Goal: Communication & Community: Answer question/provide support

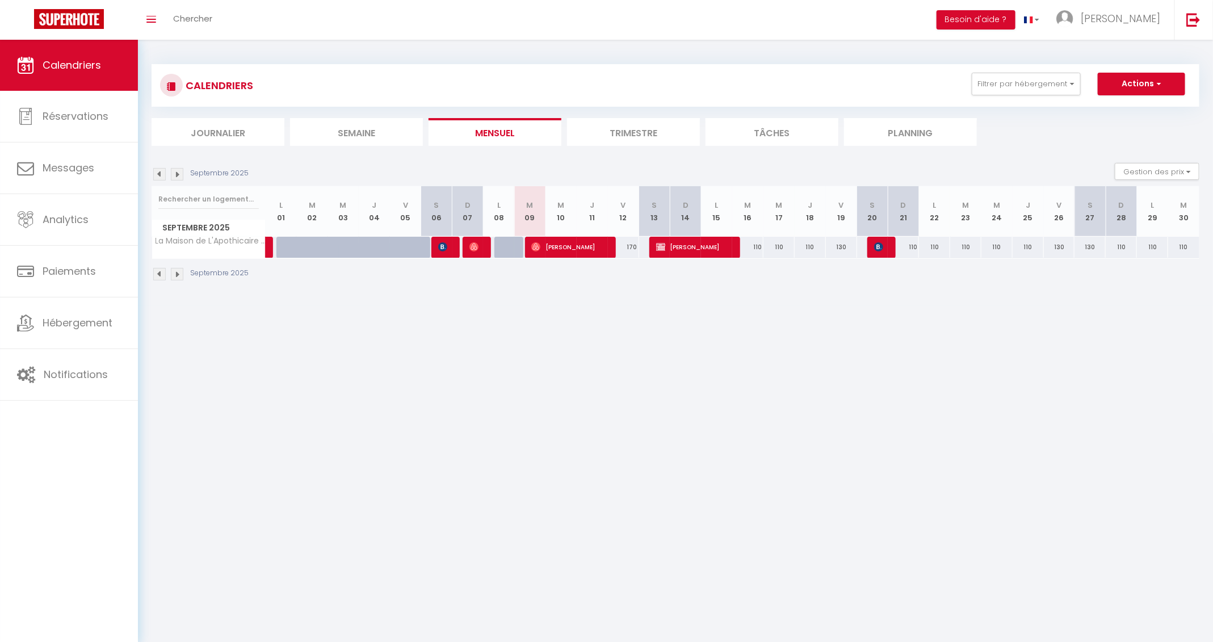
click at [550, 358] on body "🟢 Des questions ou besoin d'assistance pour la migration AirBnB? Connectez-vous…" at bounding box center [606, 361] width 1213 height 642
click at [65, 176] on link "Messages" at bounding box center [69, 168] width 138 height 51
select select "message"
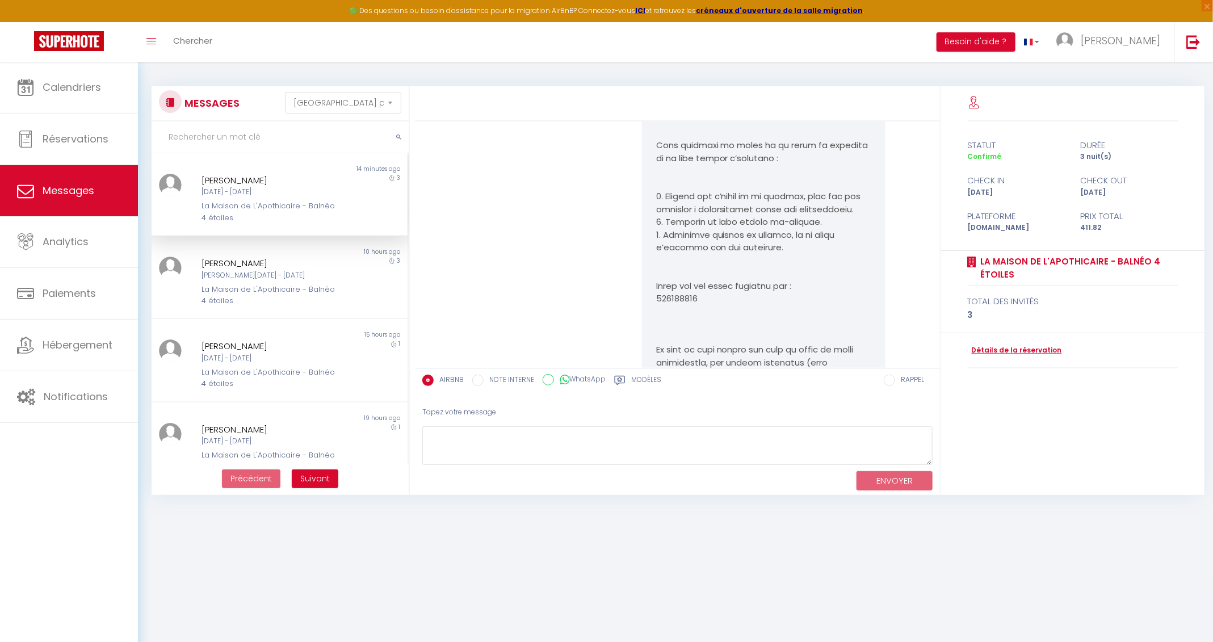
scroll to position [1414, 0]
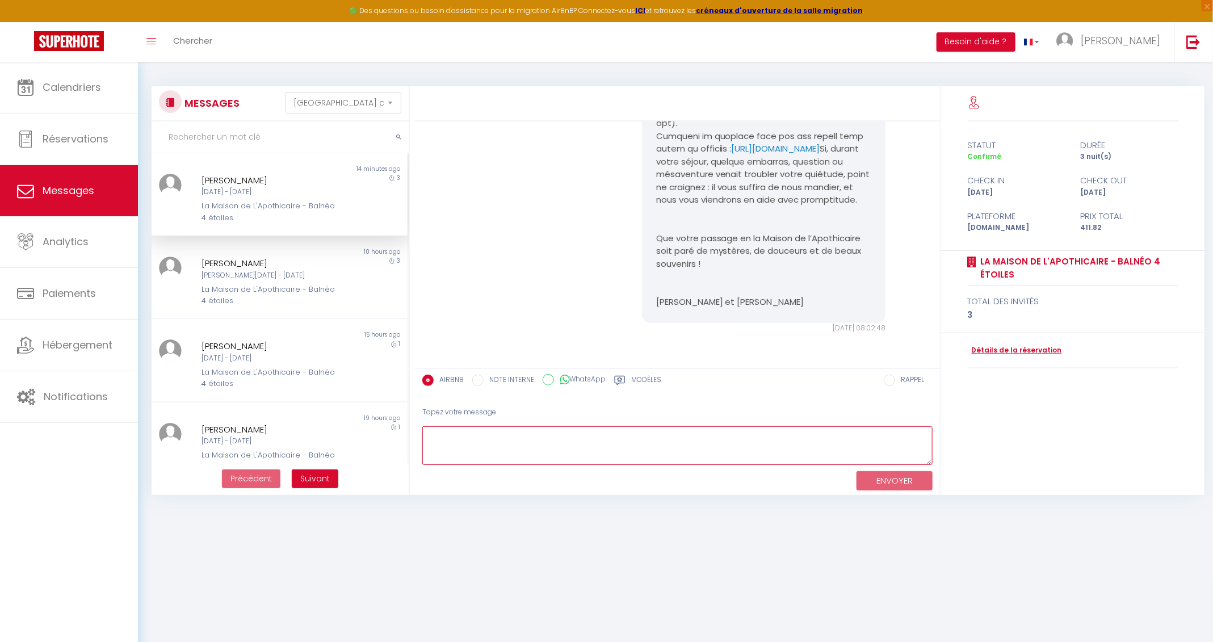
click at [515, 446] on textarea at bounding box center [677, 445] width 510 height 39
click at [77, 98] on link "Calendriers" at bounding box center [69, 87] width 138 height 51
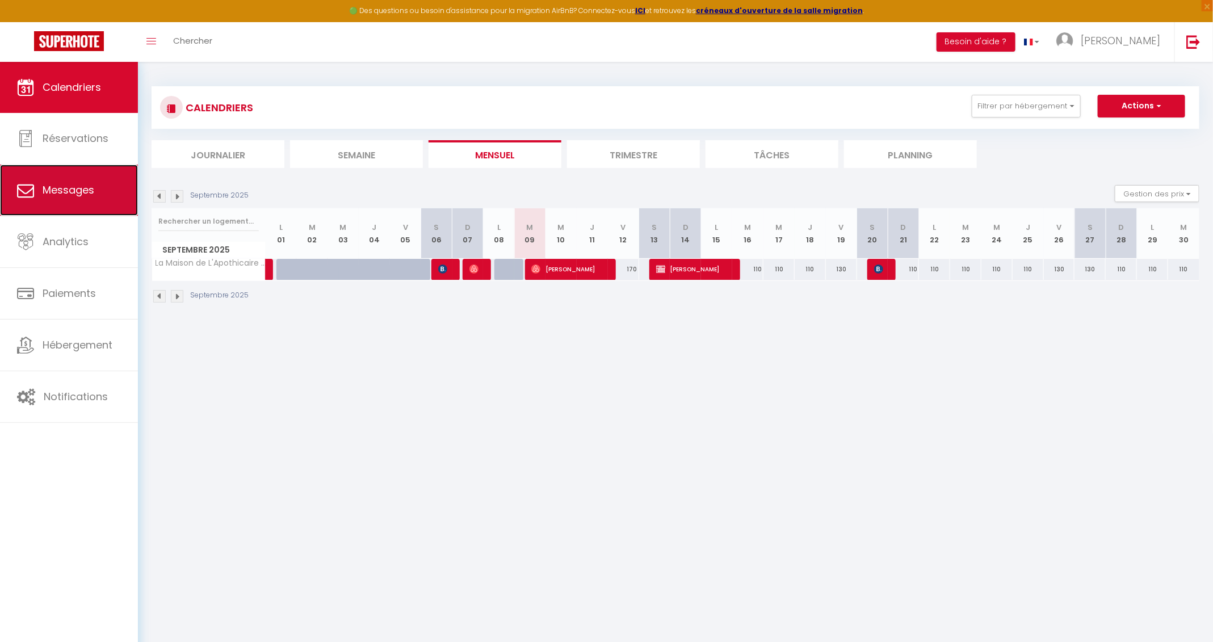
click at [79, 182] on link "Messages" at bounding box center [69, 190] width 138 height 51
select select "message"
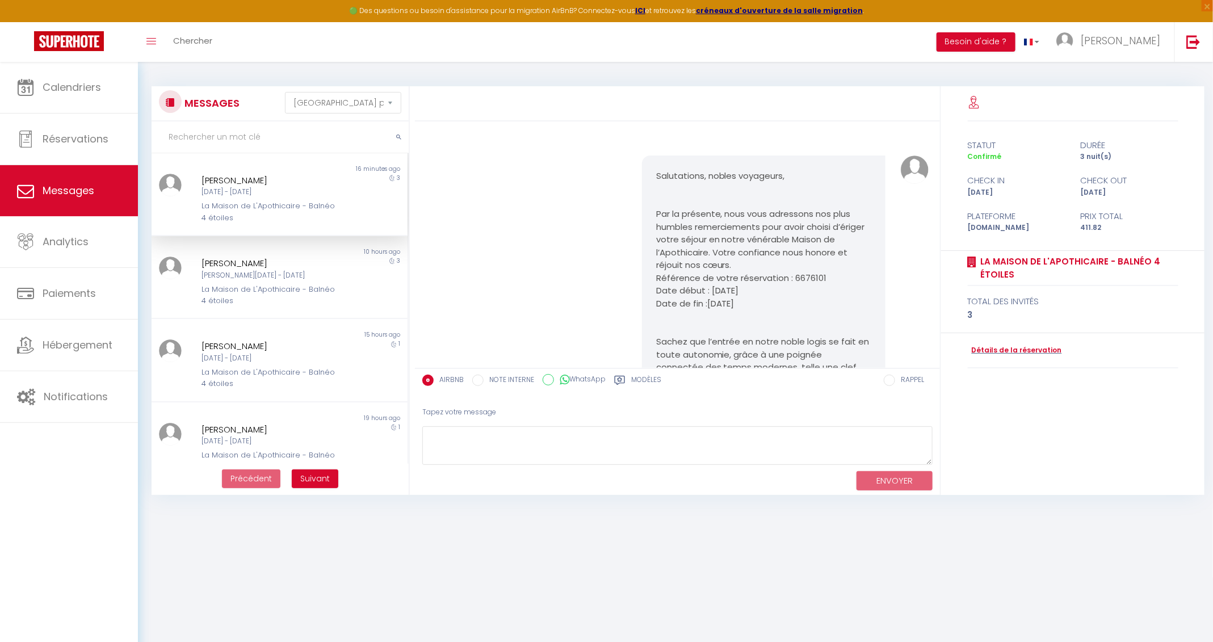
scroll to position [1414, 0]
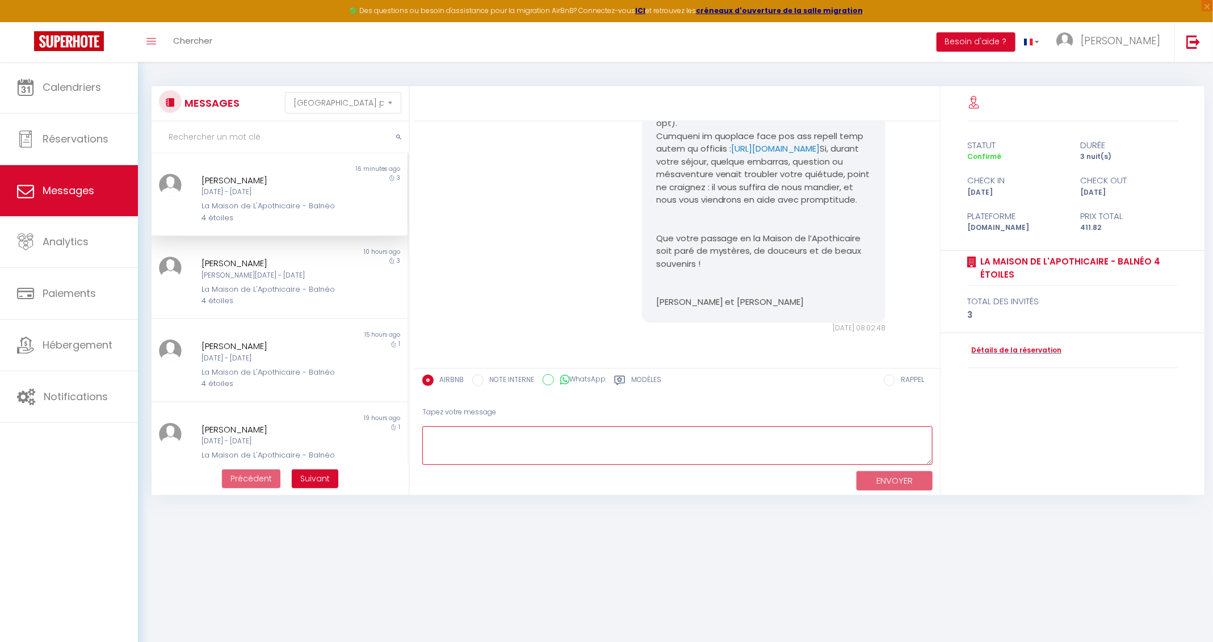
click at [560, 431] on textarea at bounding box center [677, 445] width 510 height 39
paste textarea "Bonjour [Prénom], je pensais à vous proposer une petite prolongation de séjour……"
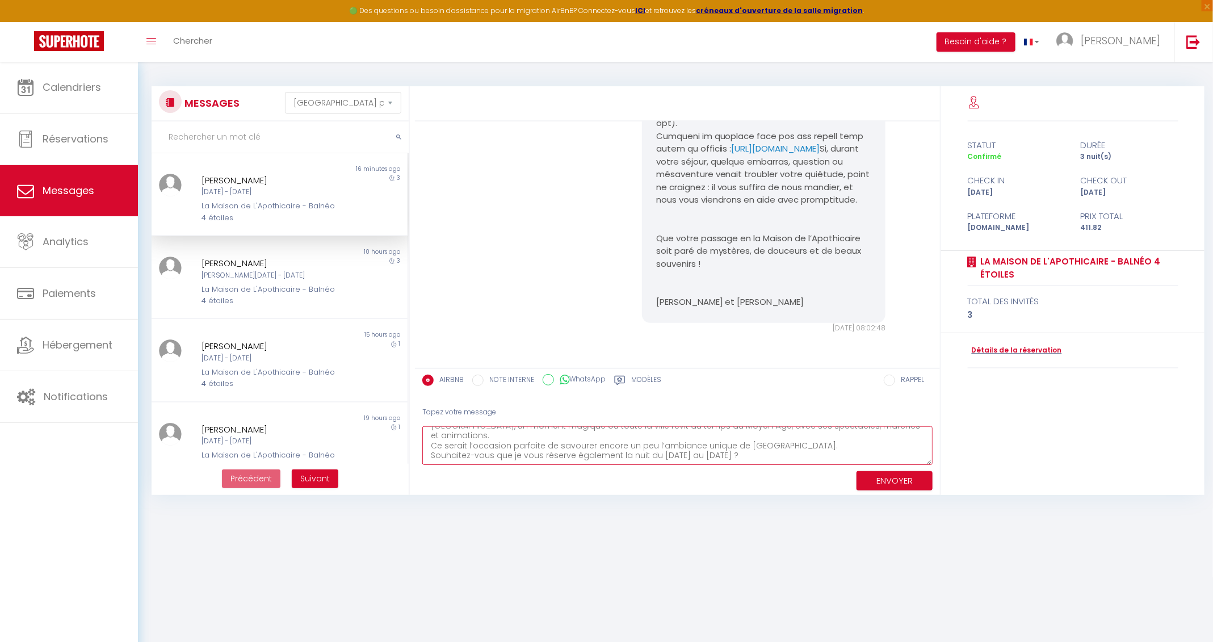
scroll to position [0, 0]
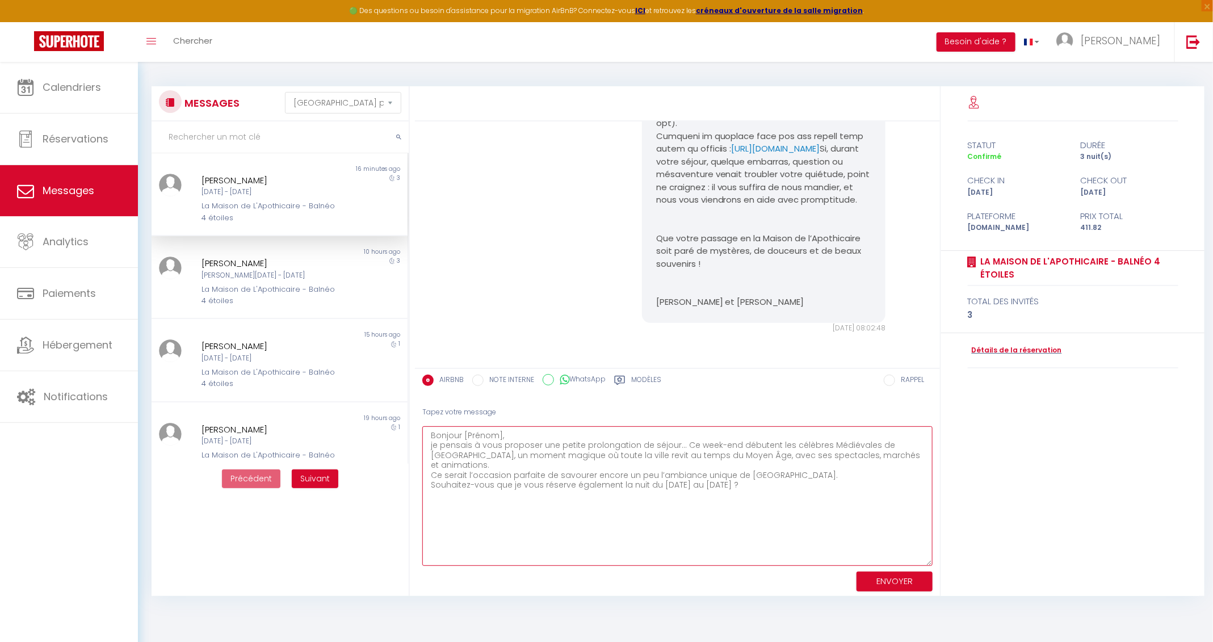
drag, startPoint x: 931, startPoint y: 459, endPoint x: 1005, endPoint y: 611, distance: 169.1
click at [1020, 596] on div "Salutations, nobles voyageurs, Par la présente, nous vous adressons nos plus hu…" at bounding box center [813, 341] width 797 height 510
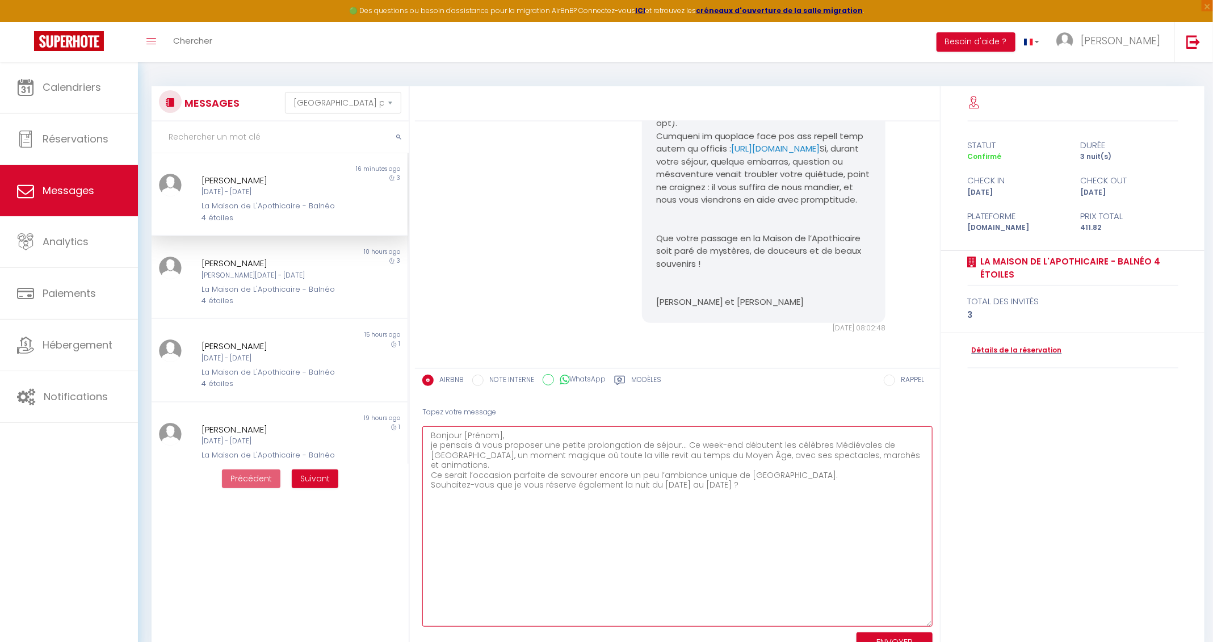
click at [486, 430] on textarea "Bonjour [Prénom], je pensais à vous proposer une petite prolongation de séjour……" at bounding box center [677, 526] width 510 height 200
click at [510, 439] on textarea "Bonjour [PERSON_NAME], je pensais à vous proposer une petite prolongation de sé…" at bounding box center [677, 526] width 510 height 200
click at [885, 458] on textarea "Bonjour [PERSON_NAME], je pensais à vous proposer une petite prolongation de sé…" at bounding box center [677, 526] width 510 height 200
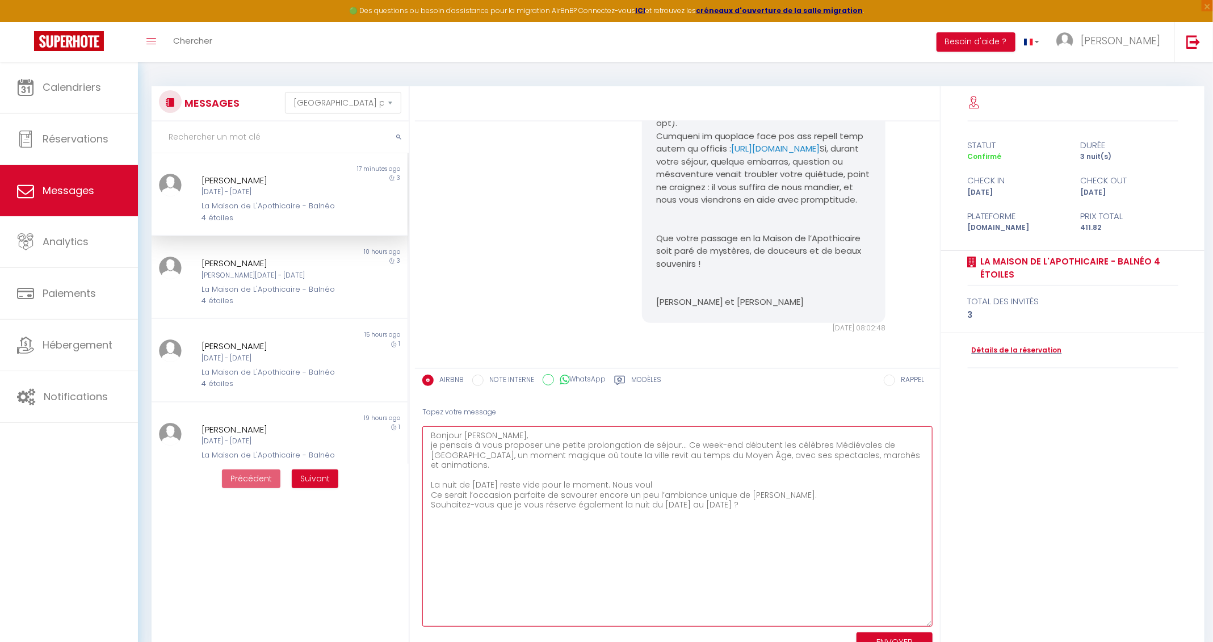
scroll to position [11, 0]
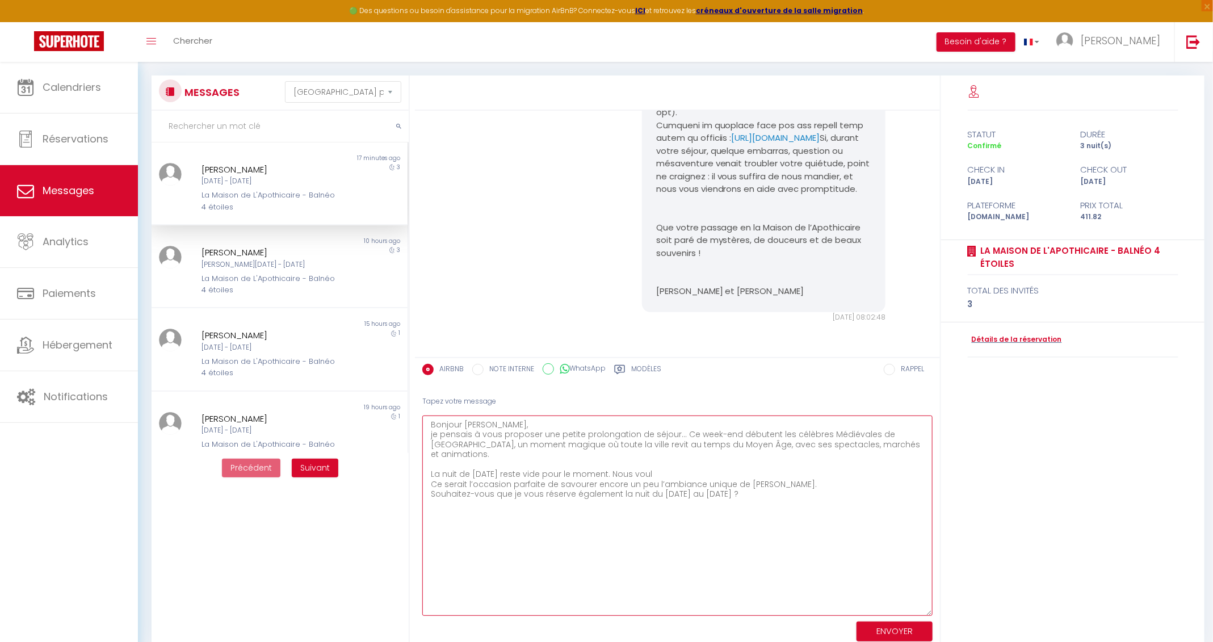
click at [540, 463] on textarea "Bonjour [PERSON_NAME], je pensais à vous proposer une petite prolongation de sé…" at bounding box center [677, 516] width 510 height 200
click at [721, 469] on textarea "Bonjour [PERSON_NAME], je pensais à vous proposer une petite prolongation de sé…" at bounding box center [677, 516] width 510 height 200
click at [714, 466] on textarea "Bonjour [PERSON_NAME], je pensais à vous proposer une petite prolongation de sé…" at bounding box center [677, 516] width 510 height 200
click at [747, 466] on textarea "Bonjour [PERSON_NAME], je pensais à vous proposer une petite prolongation de sé…" at bounding box center [677, 516] width 510 height 200
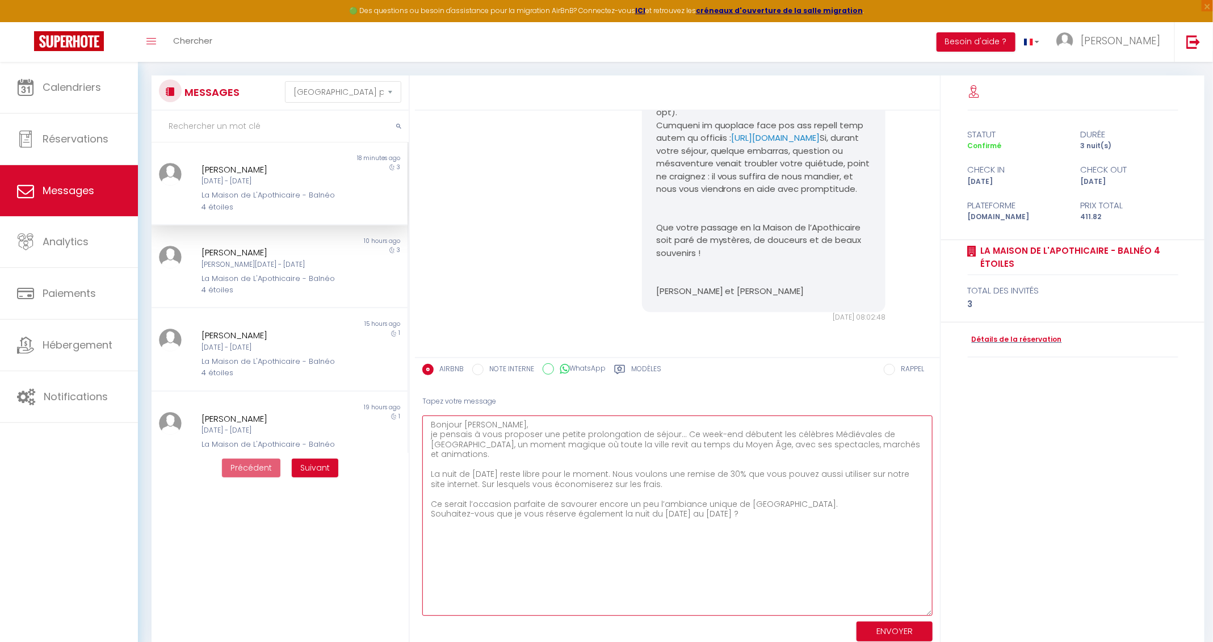
click at [759, 505] on textarea "Bonjour [PERSON_NAME], je pensais à vous proposer une petite prolongation de sé…" at bounding box center [677, 516] width 510 height 200
click at [807, 497] on textarea "Bonjour [PERSON_NAME], je pensais à vous proposer une petite prolongation de sé…" at bounding box center [677, 516] width 510 height 200
drag, startPoint x: 803, startPoint y: 492, endPoint x: 424, endPoint y: 491, distance: 379.9
click at [424, 491] on textarea "Bonjour [PERSON_NAME], je pensais à vous proposer une petite prolongation de sé…" at bounding box center [677, 516] width 510 height 200
click at [733, 475] on textarea "Bonjour [PERSON_NAME], je pensais à vous proposer une petite prolongation de sé…" at bounding box center [677, 516] width 510 height 200
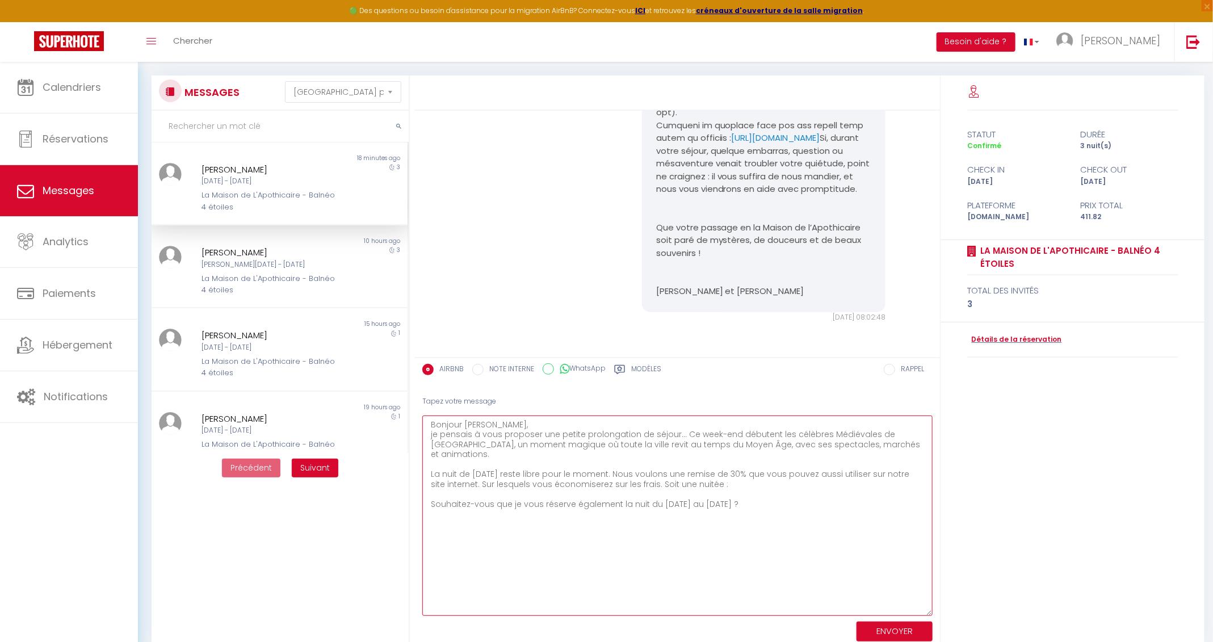
click at [719, 484] on textarea "Bonjour [PERSON_NAME], je pensais à vous proposer une petite prolongation de sé…" at bounding box center [677, 516] width 510 height 200
drag, startPoint x: 795, startPoint y: 498, endPoint x: 796, endPoint y: 507, distance: 9.2
click at [795, 497] on textarea "Bonjour [PERSON_NAME], je pensais à vous proposer une petite prolongation de sé…" at bounding box center [677, 516] width 510 height 200
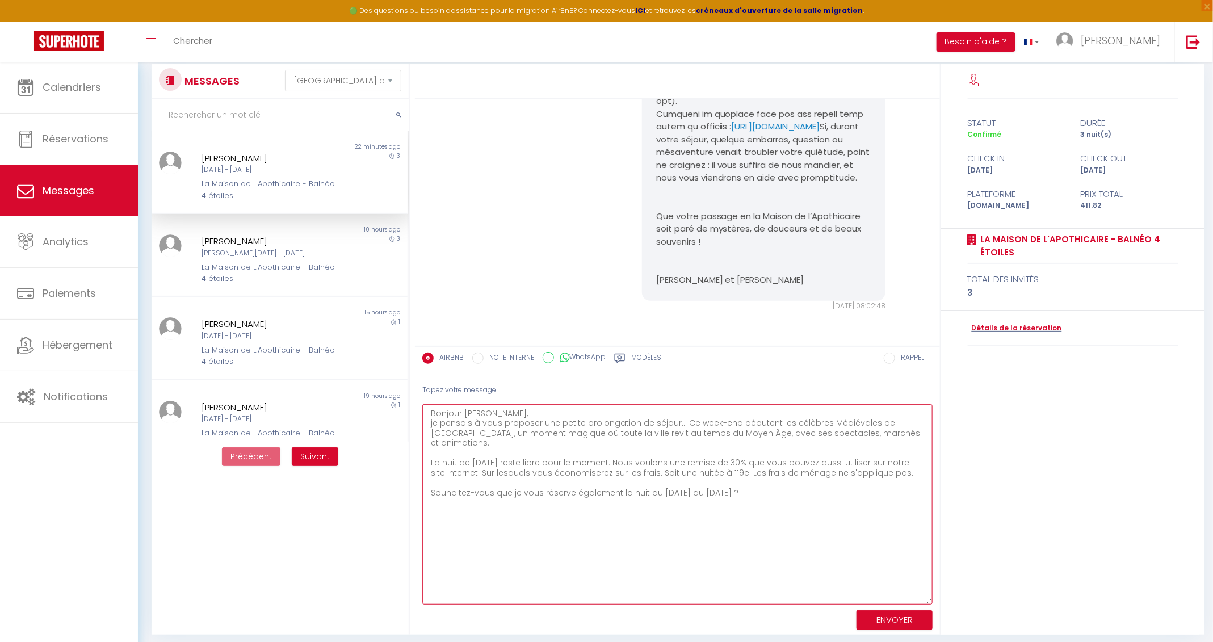
scroll to position [44, 0]
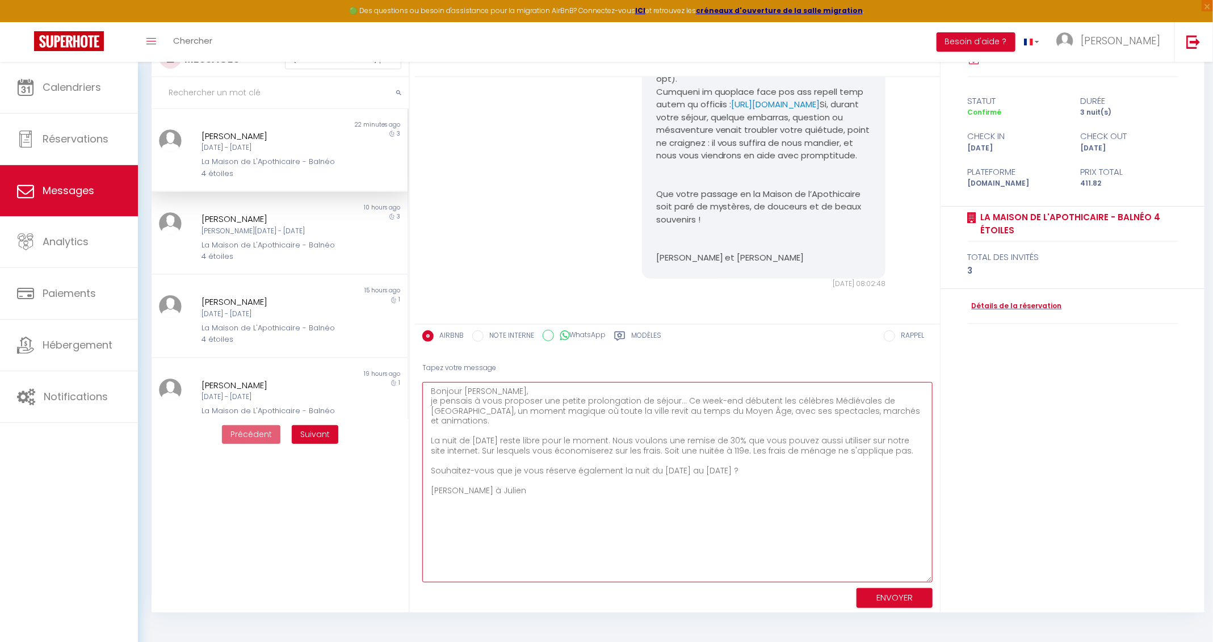
type textarea "Bonjour [PERSON_NAME], je pensais à vous proposer une petite prolongation de sé…"
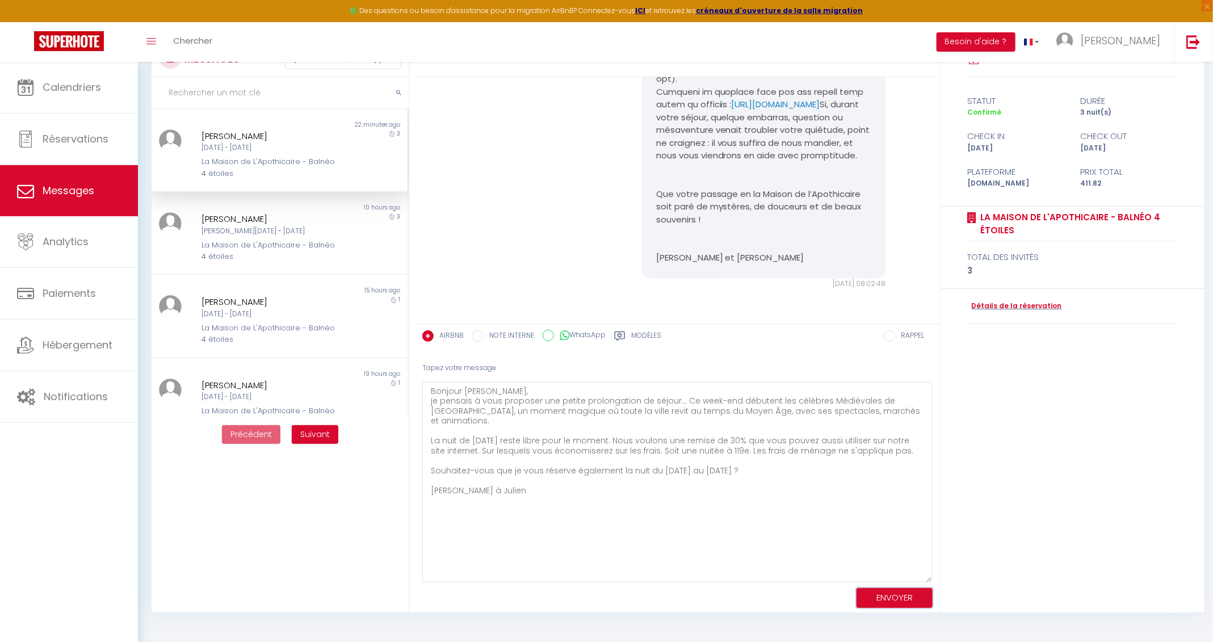
click at [906, 596] on button "ENVOYER" at bounding box center [895, 598] width 76 height 20
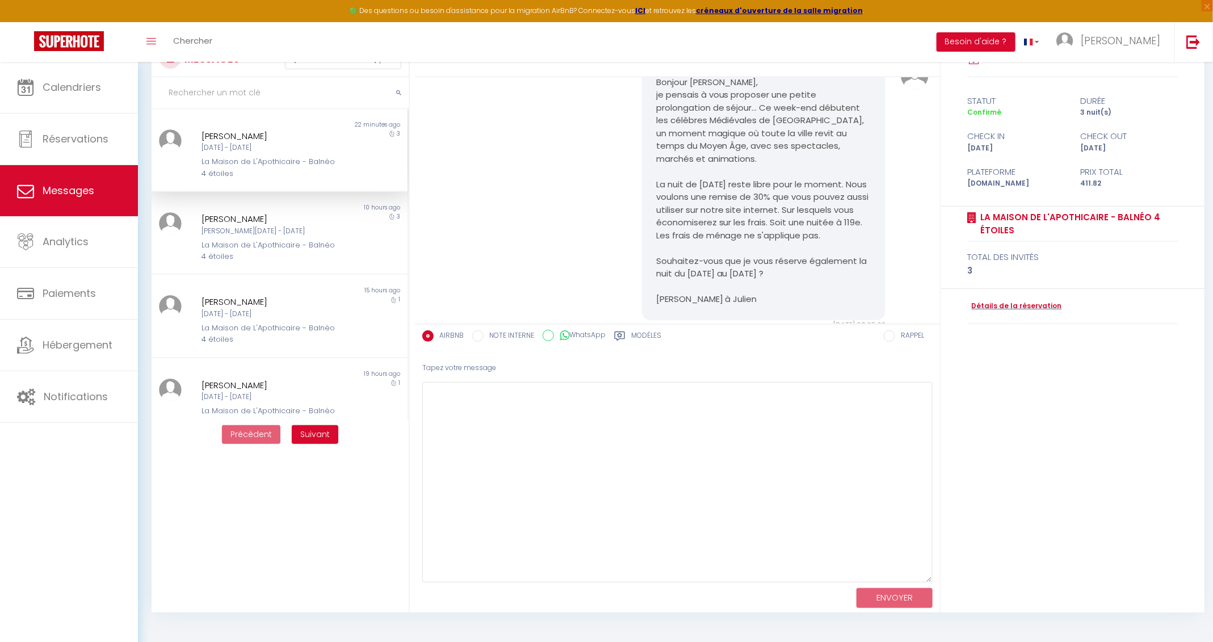
scroll to position [1511, 0]
